Goal: Task Accomplishment & Management: Complete application form

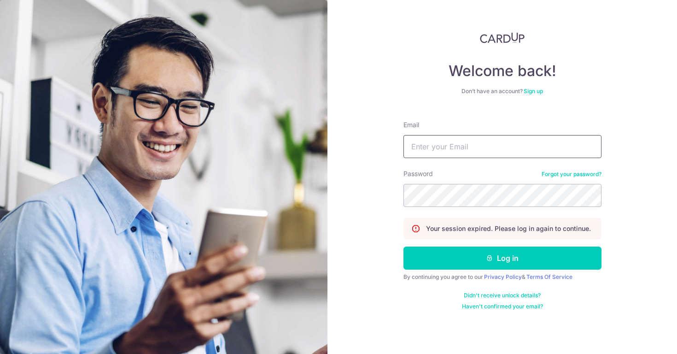
click at [445, 152] on input "Email" at bounding box center [503, 146] width 198 height 23
click at [435, 147] on input "Email" at bounding box center [503, 146] width 198 height 23
type input "[EMAIL_ADDRESS][DOMAIN_NAME]"
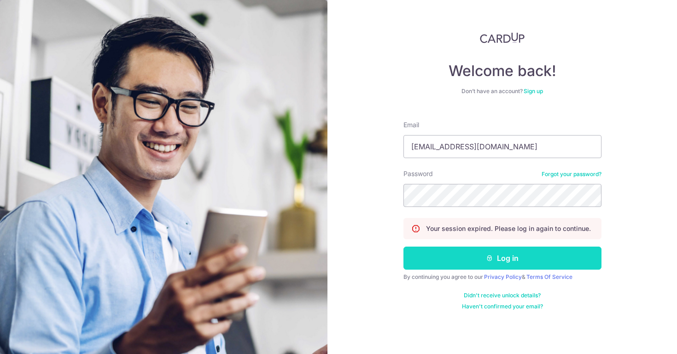
click at [448, 260] on button "Log in" at bounding box center [503, 258] width 198 height 23
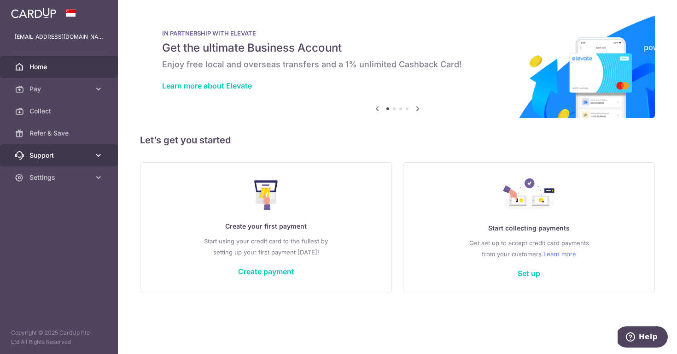
click at [83, 156] on span "Support" at bounding box center [59, 155] width 61 height 9
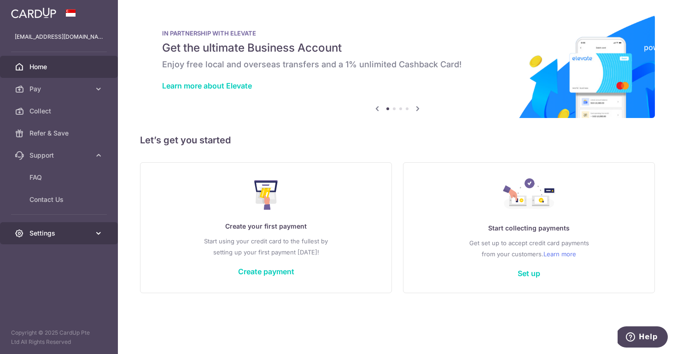
click at [82, 233] on span "Settings" at bounding box center [59, 233] width 61 height 9
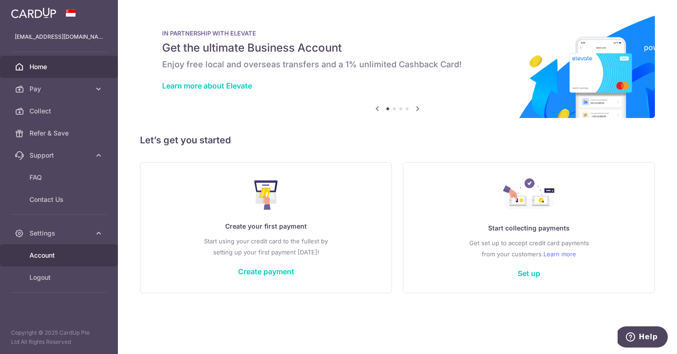
click at [78, 259] on span "Account" at bounding box center [59, 255] width 61 height 9
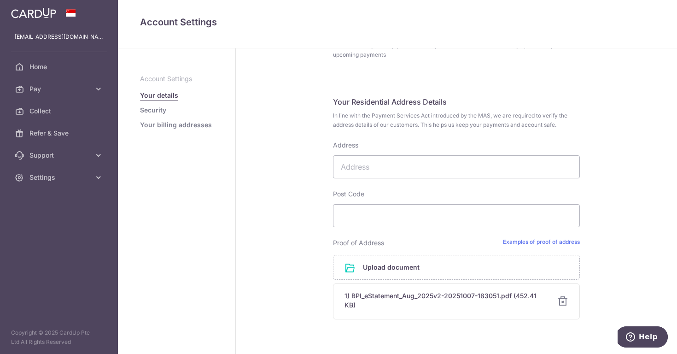
scroll to position [277, 0]
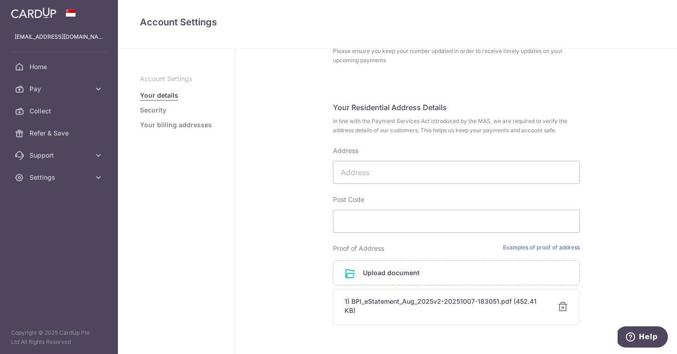
click at [561, 308] on div at bounding box center [563, 306] width 11 height 11
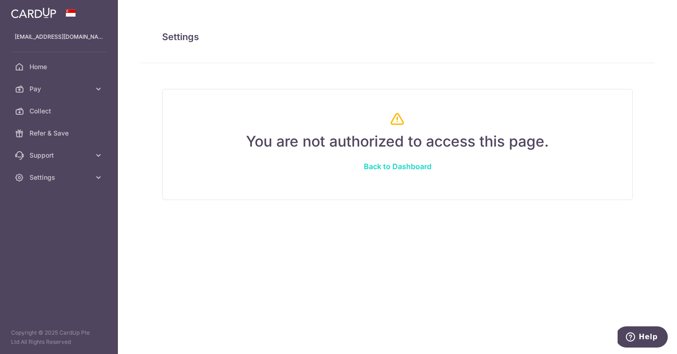
click at [383, 165] on link "Back to Dashboard" at bounding box center [398, 166] width 112 height 22
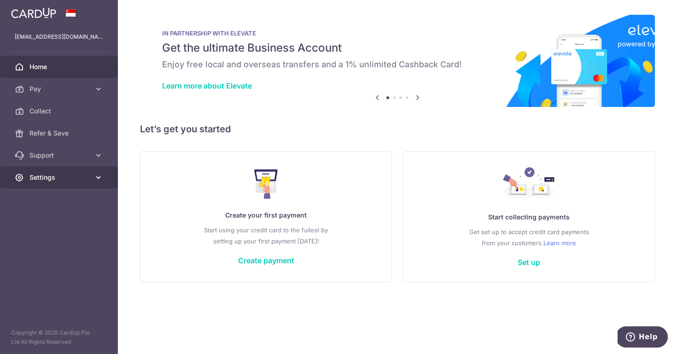
click at [52, 171] on link "Settings" at bounding box center [59, 177] width 118 height 22
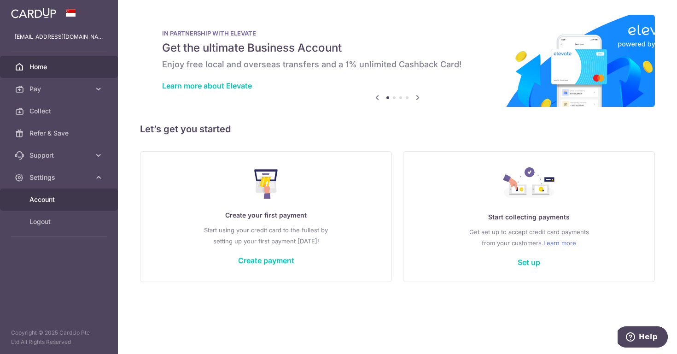
click at [59, 203] on span "Account" at bounding box center [59, 199] width 61 height 9
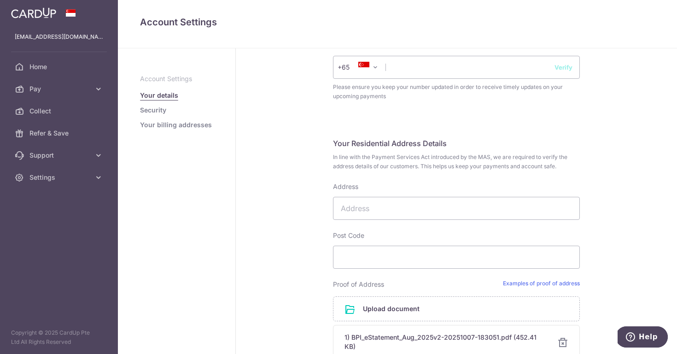
scroll to position [409, 0]
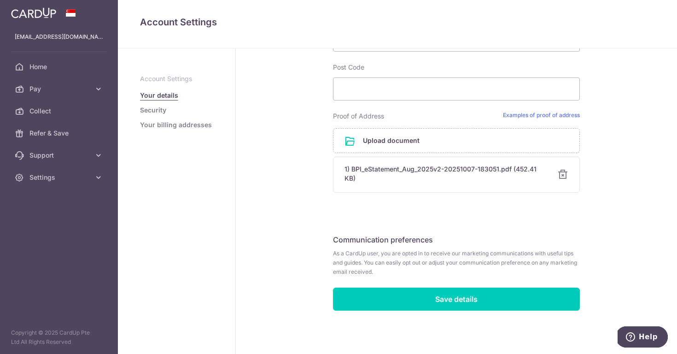
click at [562, 177] on div at bounding box center [563, 174] width 11 height 11
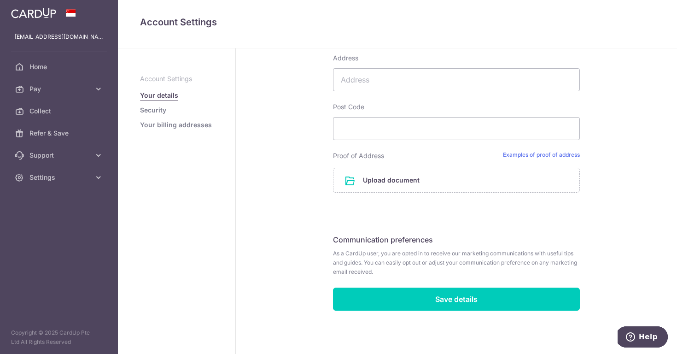
scroll to position [369, 0]
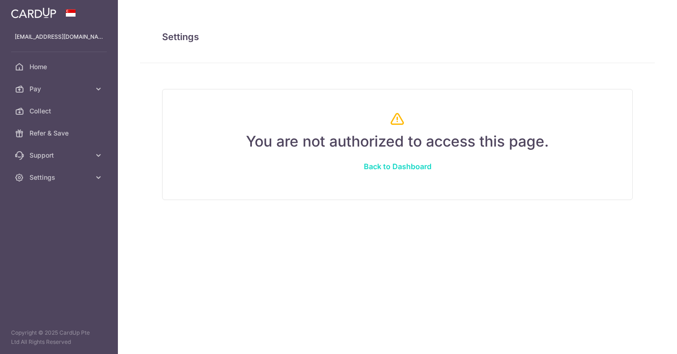
click at [411, 168] on link "Back to Dashboard" at bounding box center [398, 166] width 112 height 22
click at [384, 169] on link "Back to Dashboard" at bounding box center [398, 166] width 112 height 22
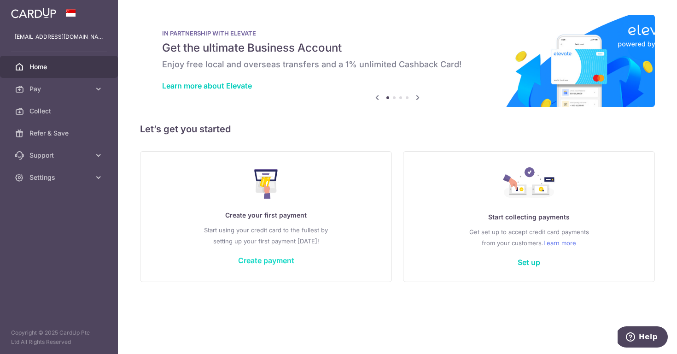
click at [268, 261] on link "Create payment" at bounding box center [266, 260] width 56 height 9
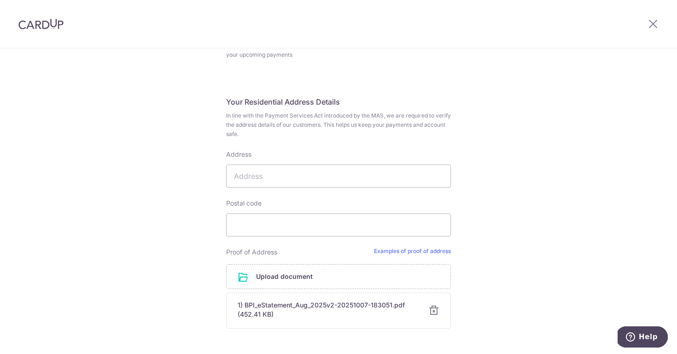
scroll to position [367, 0]
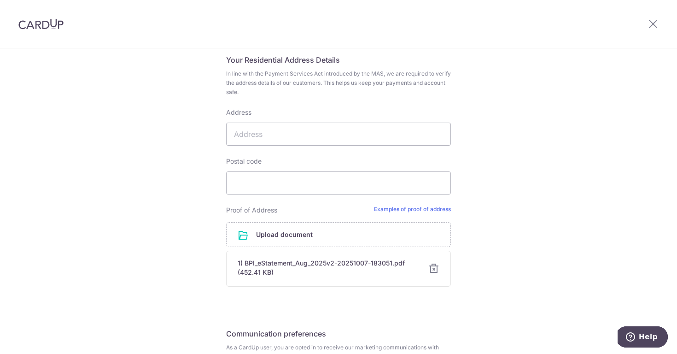
click at [429, 267] on div at bounding box center [434, 268] width 11 height 11
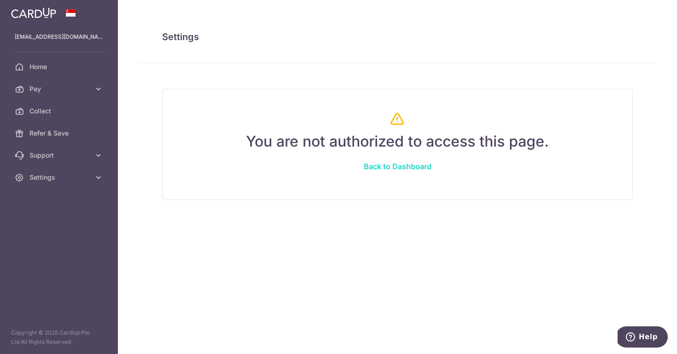
click at [395, 171] on link "Back to Dashboard" at bounding box center [398, 166] width 112 height 22
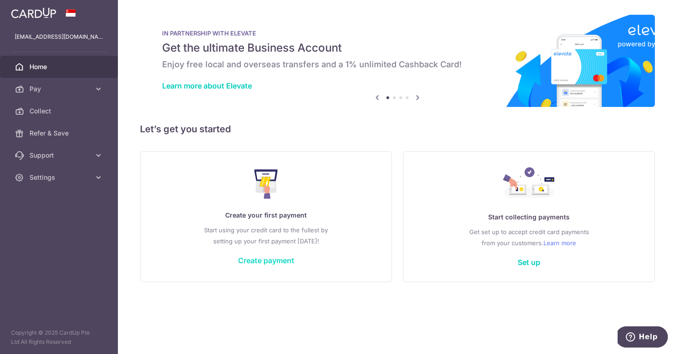
click at [278, 262] on link "Create payment" at bounding box center [266, 260] width 56 height 9
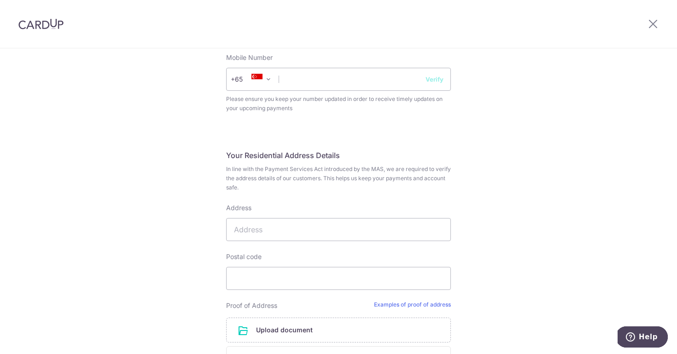
scroll to position [467, 0]
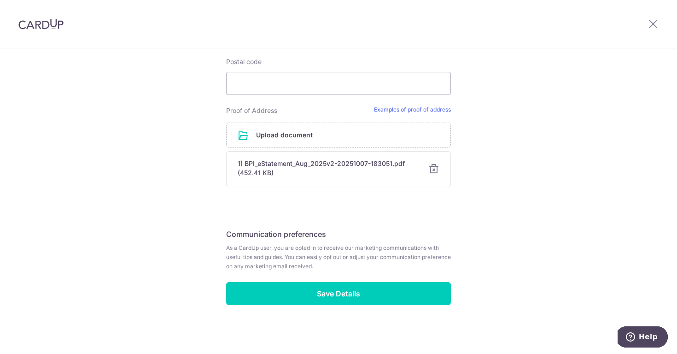
click at [430, 169] on div at bounding box center [434, 169] width 11 height 11
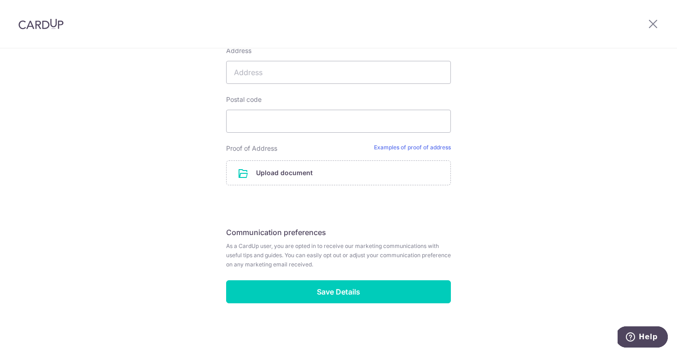
scroll to position [429, 0]
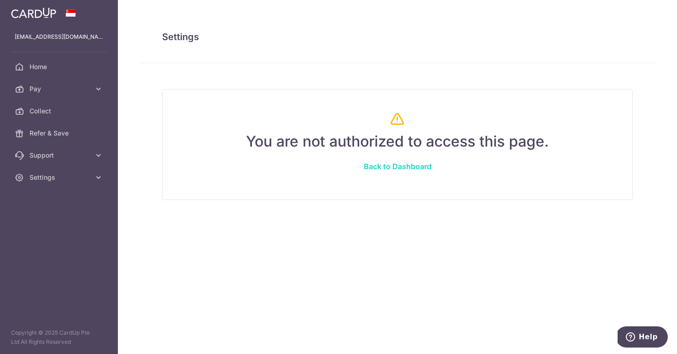
click at [398, 169] on link "Back to Dashboard" at bounding box center [398, 166] width 112 height 22
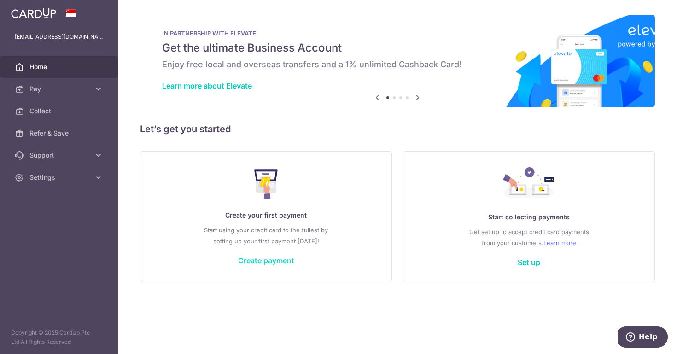
click at [271, 261] on link "Create payment" at bounding box center [266, 260] width 56 height 9
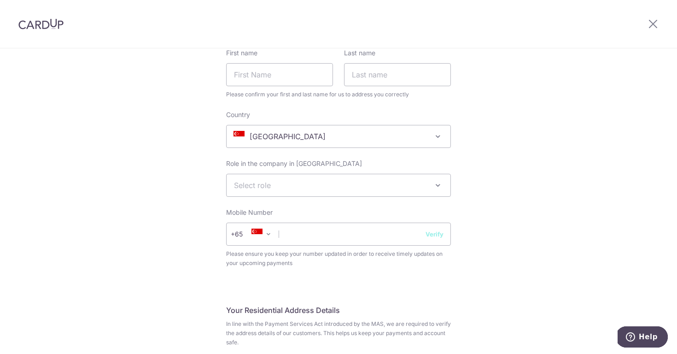
scroll to position [116, 0]
click at [380, 141] on span "[GEOGRAPHIC_DATA]" at bounding box center [339, 137] width 224 height 22
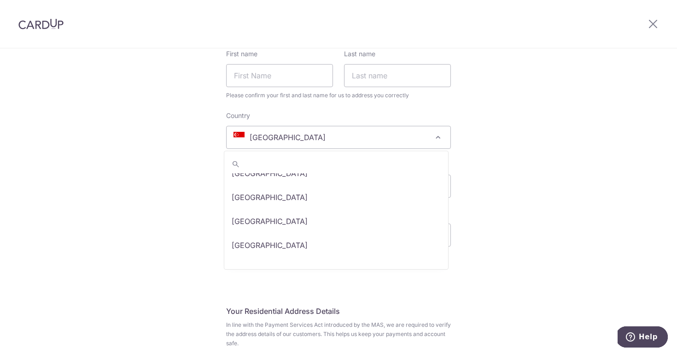
scroll to position [5014, 0]
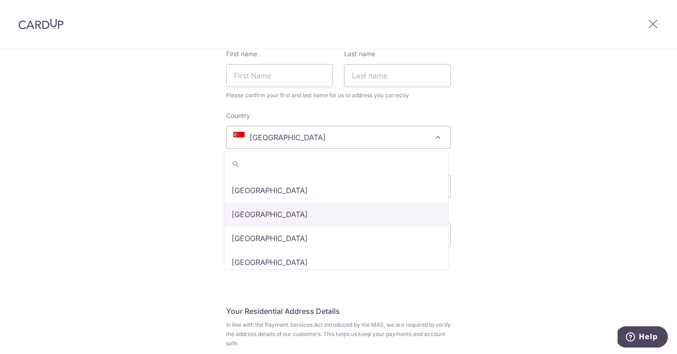
click at [111, 178] on div "Complete your details Your Details Please provide your full name as per your NR…" at bounding box center [338, 320] width 677 height 774
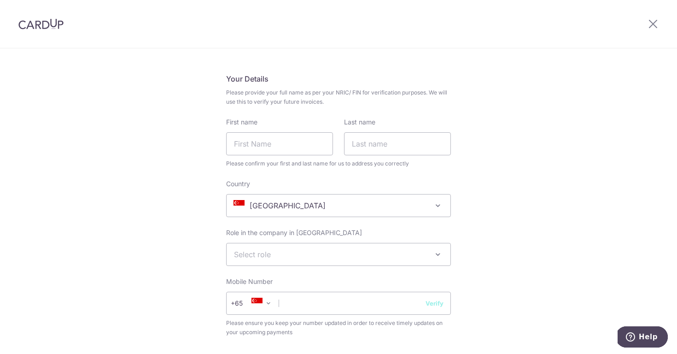
scroll to position [0, 0]
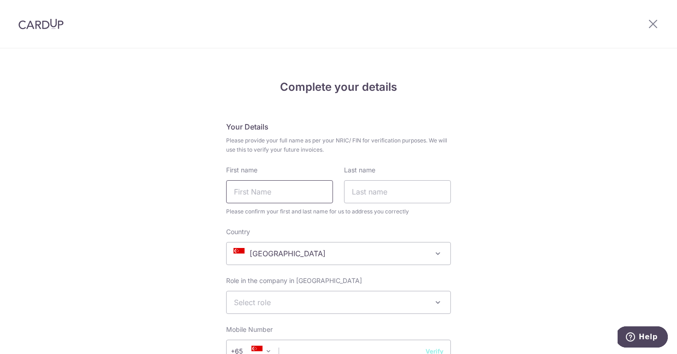
click at [267, 193] on input "First name" at bounding box center [279, 191] width 107 height 23
type input "April Joy"
click at [367, 196] on input "Last name" at bounding box center [397, 191] width 107 height 23
type input "[PERSON_NAME]"
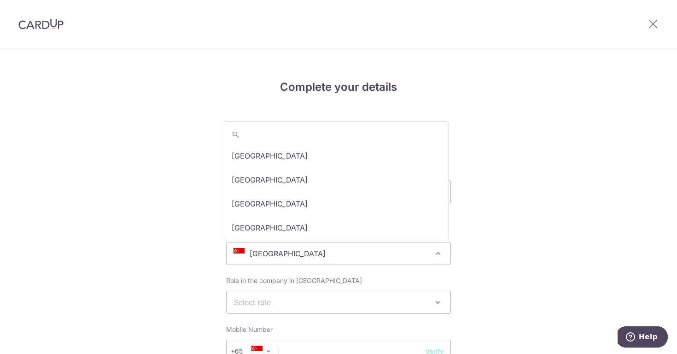
click at [353, 246] on span "[GEOGRAPHIC_DATA]" at bounding box center [339, 253] width 224 height 22
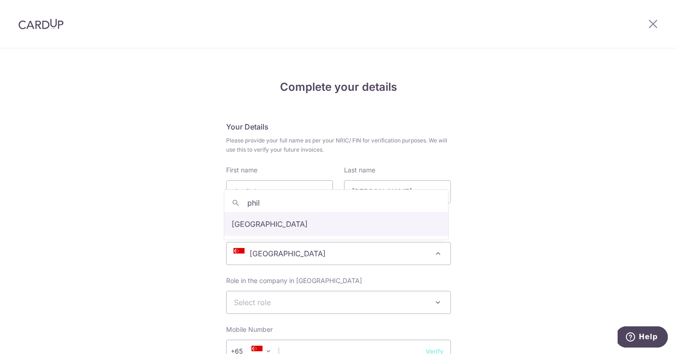
type input "phili"
select select "[GEOGRAPHIC_DATA]"
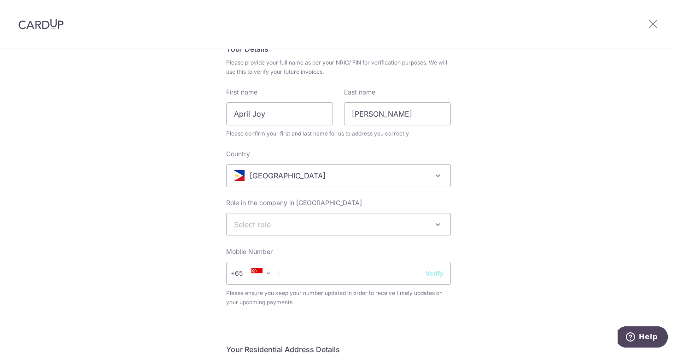
scroll to position [144, 0]
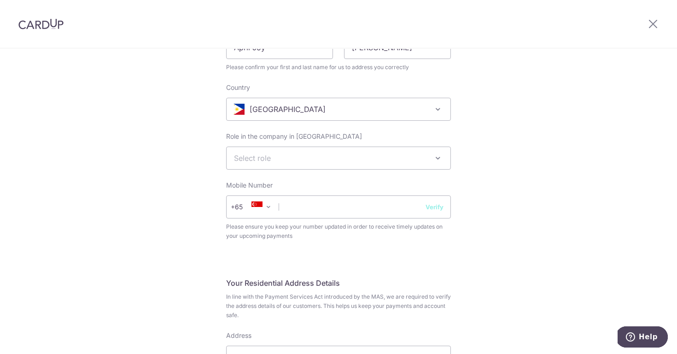
click at [316, 159] on span "Select role" at bounding box center [339, 158] width 224 height 22
select select "other"
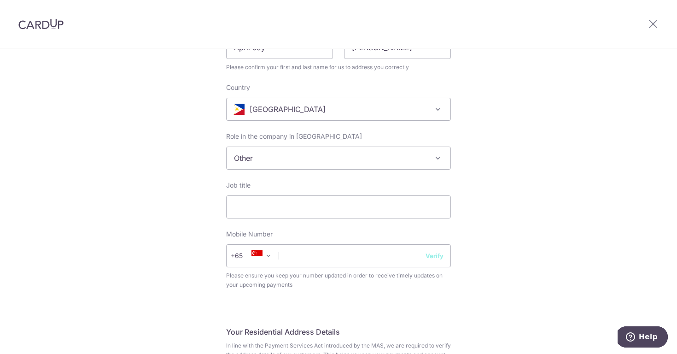
scroll to position [193, 0]
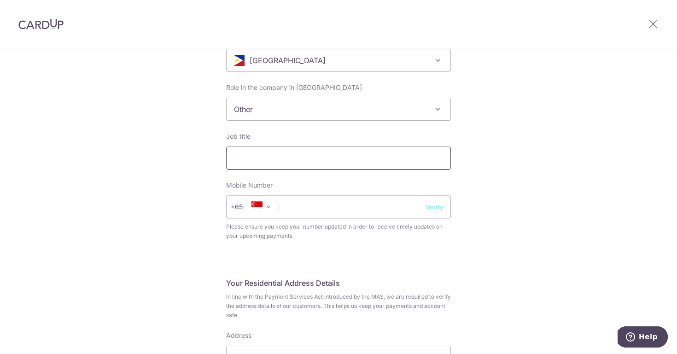
click at [281, 162] on input "Job title" at bounding box center [338, 158] width 225 height 23
type input "Virtual Assistant"
click at [265, 205] on span at bounding box center [268, 206] width 11 height 11
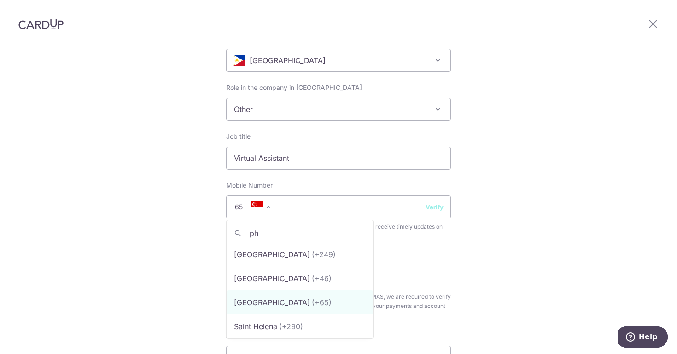
scroll to position [0, 0]
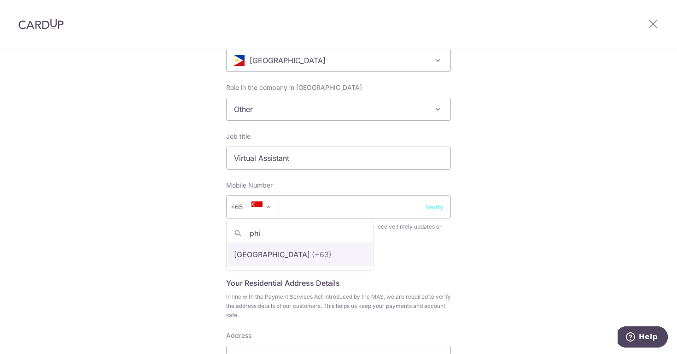
type input "phil"
select select "178"
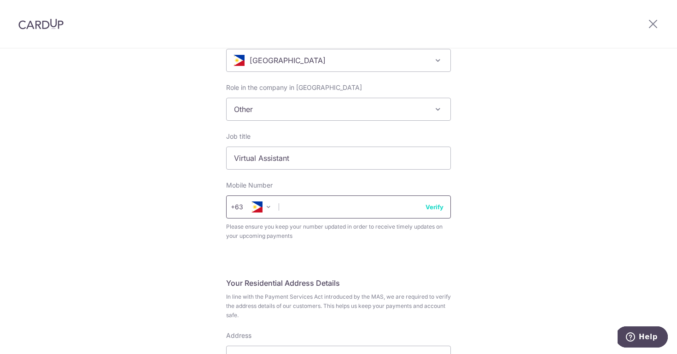
click at [300, 210] on input "text" at bounding box center [338, 206] width 225 height 23
type input "9338256585"
click at [430, 208] on button "Verify" at bounding box center [435, 206] width 18 height 9
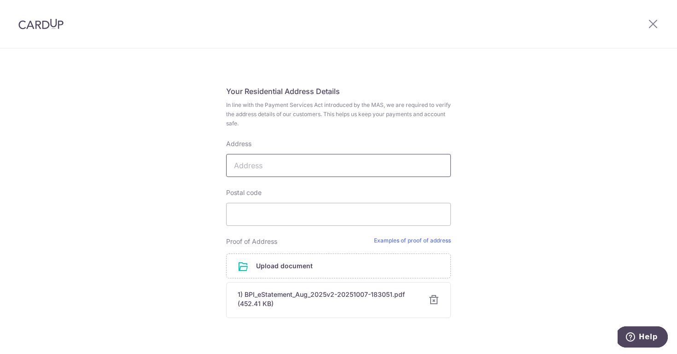
click at [277, 165] on input "Address" at bounding box center [338, 165] width 225 height 23
type input "[STREET_ADDRESS][PERSON_NAME]"
click at [285, 209] on input "Postal code" at bounding box center [338, 214] width 225 height 23
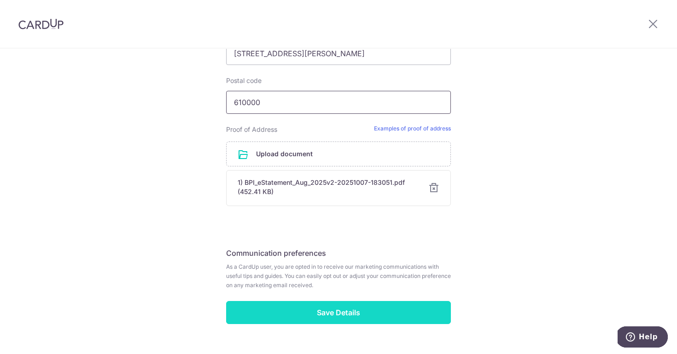
scroll to position [518, 0]
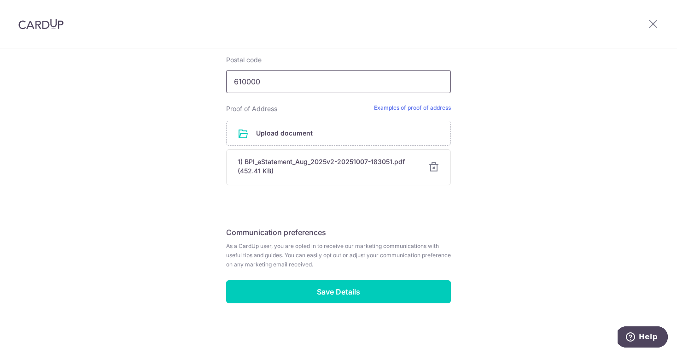
type input "610000"
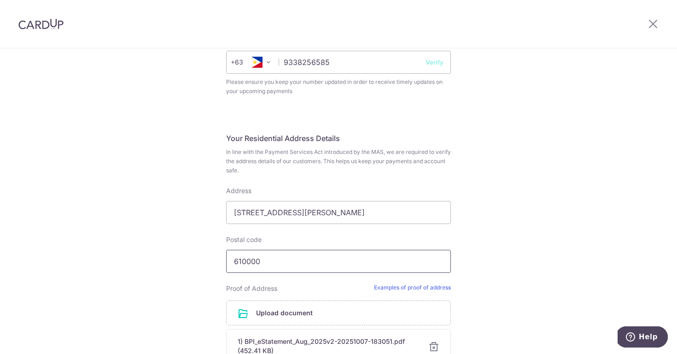
scroll to position [335, 0]
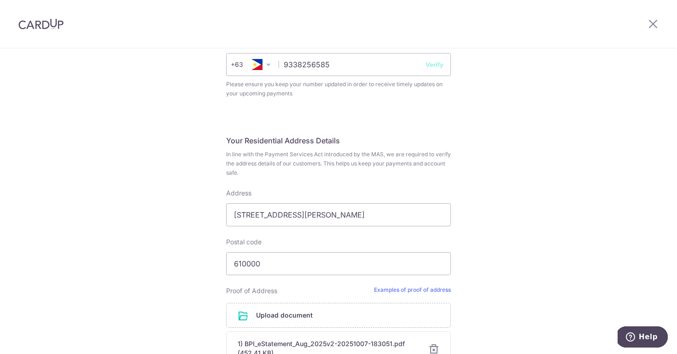
click at [427, 64] on button "Verify" at bounding box center [435, 64] width 18 height 9
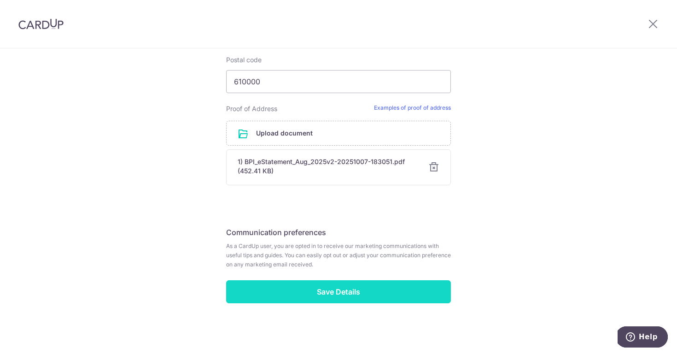
click at [299, 293] on input "Save Details" at bounding box center [338, 291] width 225 height 23
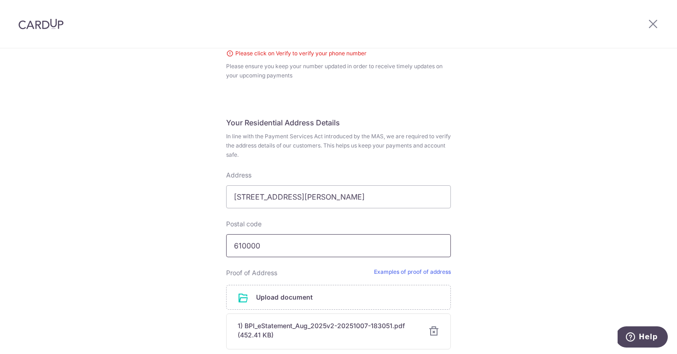
scroll to position [283, 0]
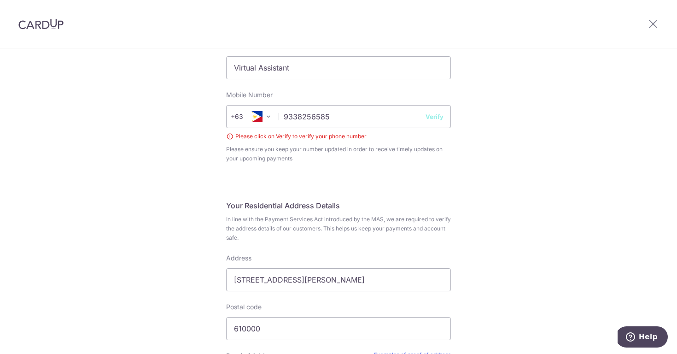
click at [434, 114] on button "Verify" at bounding box center [435, 116] width 18 height 9
click at [435, 118] on button "Verify" at bounding box center [435, 116] width 18 height 9
click at [470, 146] on div "Complete your details Your Details Please provide your full name as per your NR…" at bounding box center [338, 182] width 677 height 835
click at [370, 123] on input "9338256585" at bounding box center [338, 116] width 225 height 23
type input "9338256585"
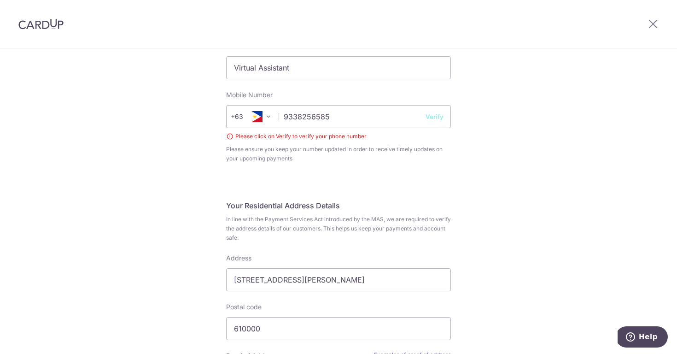
click at [429, 115] on button "Verify" at bounding box center [435, 116] width 18 height 9
click at [139, 172] on div "Complete your details Your Details Please provide your full name as per your NR…" at bounding box center [338, 182] width 677 height 835
